Goal: Task Accomplishment & Management: Manage account settings

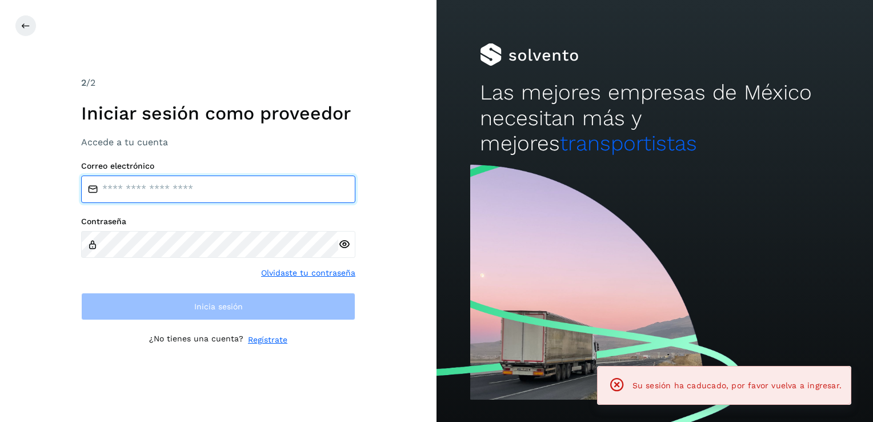
type input "**********"
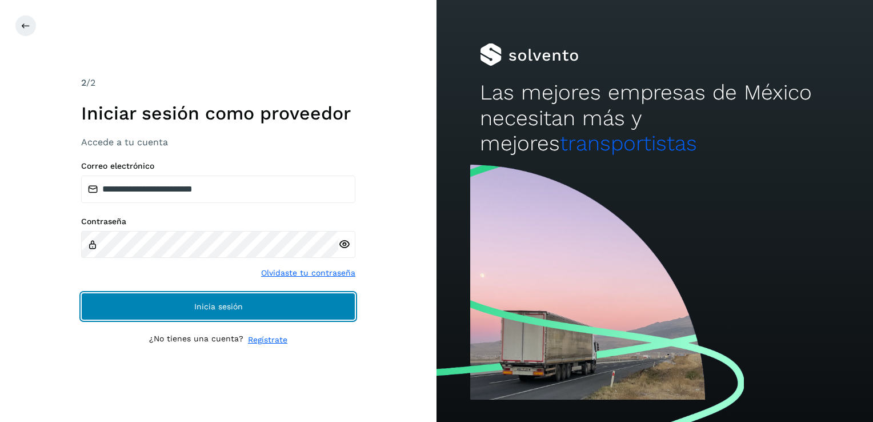
click at [315, 309] on button "Inicia sesión" at bounding box center [218, 306] width 274 height 27
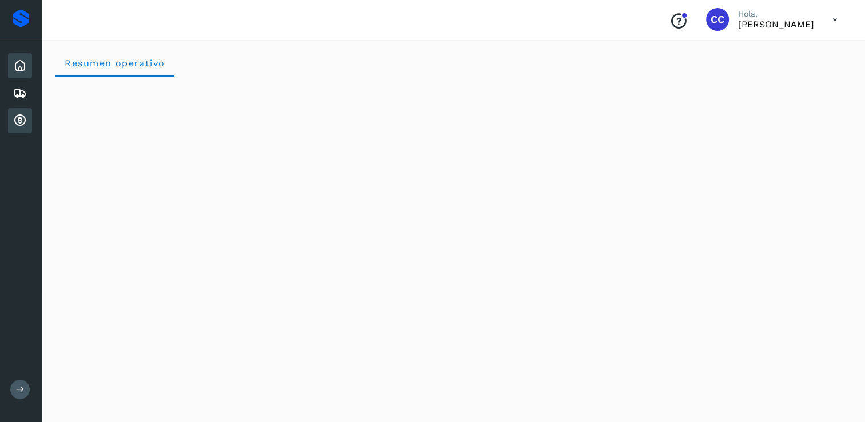
click at [23, 119] on icon at bounding box center [20, 121] width 14 height 14
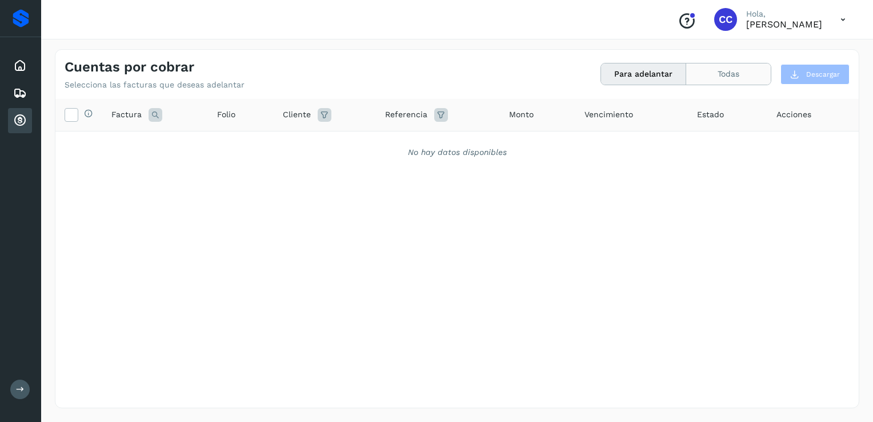
click at [711, 75] on button "Todas" at bounding box center [728, 73] width 85 height 21
